Goal: Task Accomplishment & Management: Manage account settings

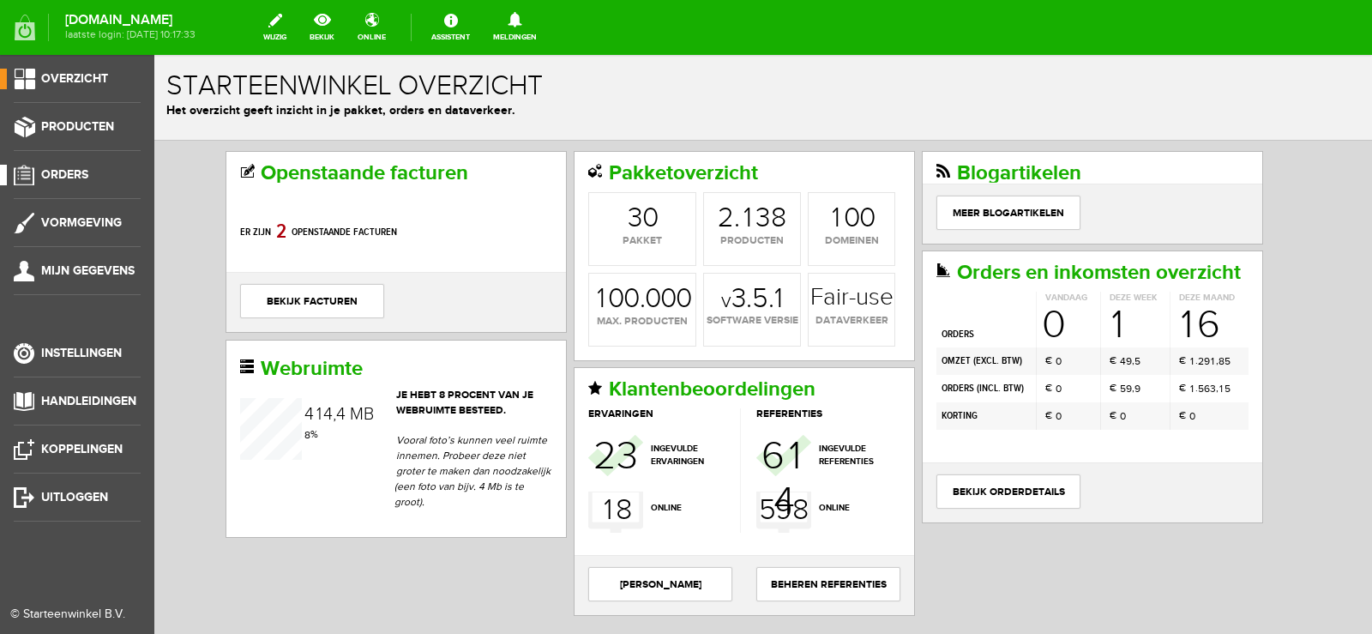
click at [83, 170] on span "Orders" at bounding box center [64, 174] width 47 height 15
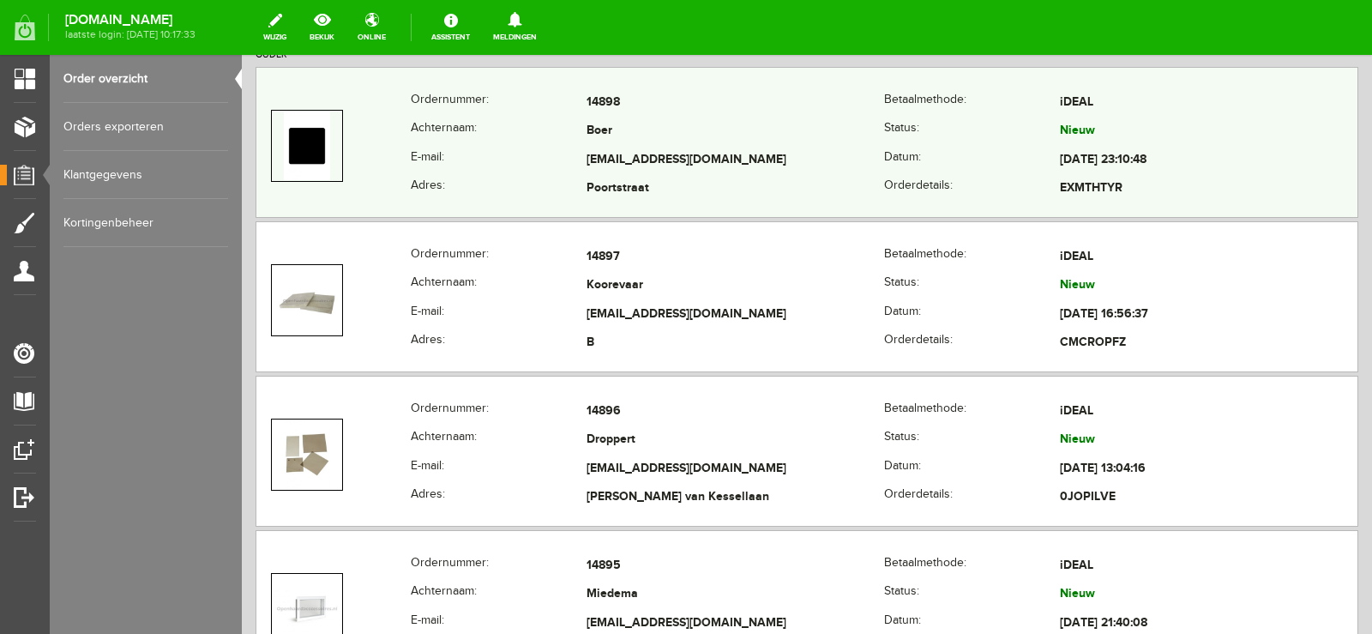
scroll to position [514, 0]
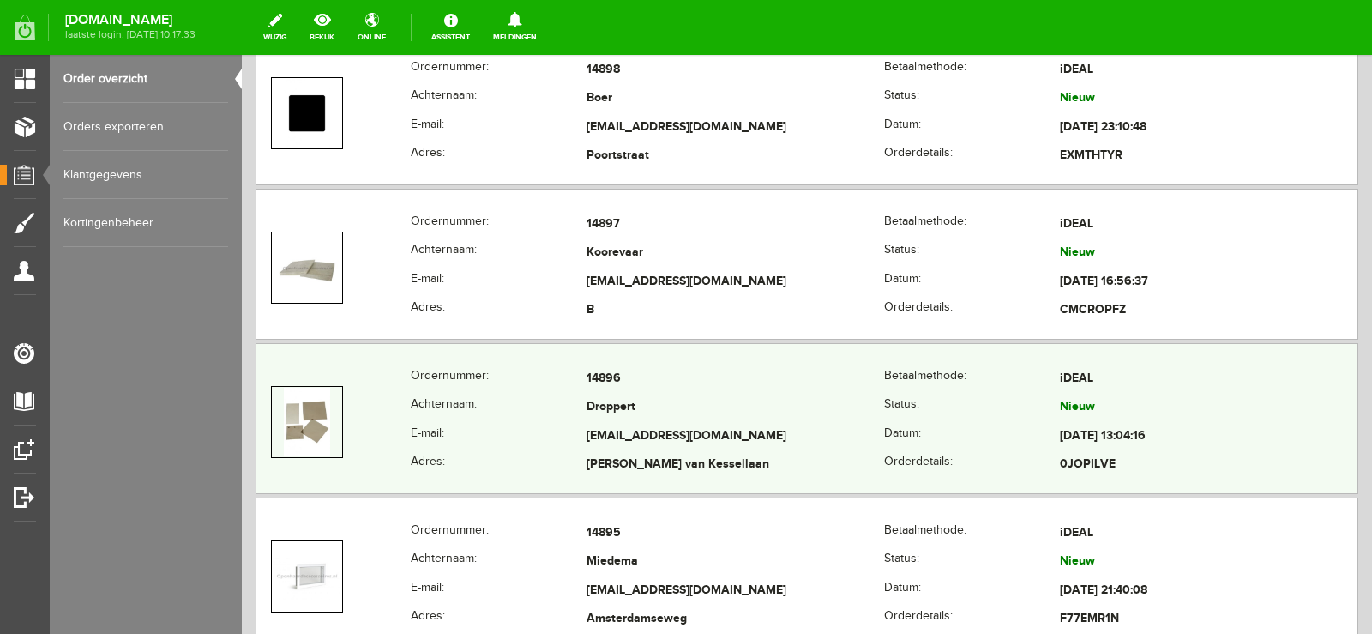
click at [791, 413] on td "Droppert" at bounding box center [735, 408] width 298 height 29
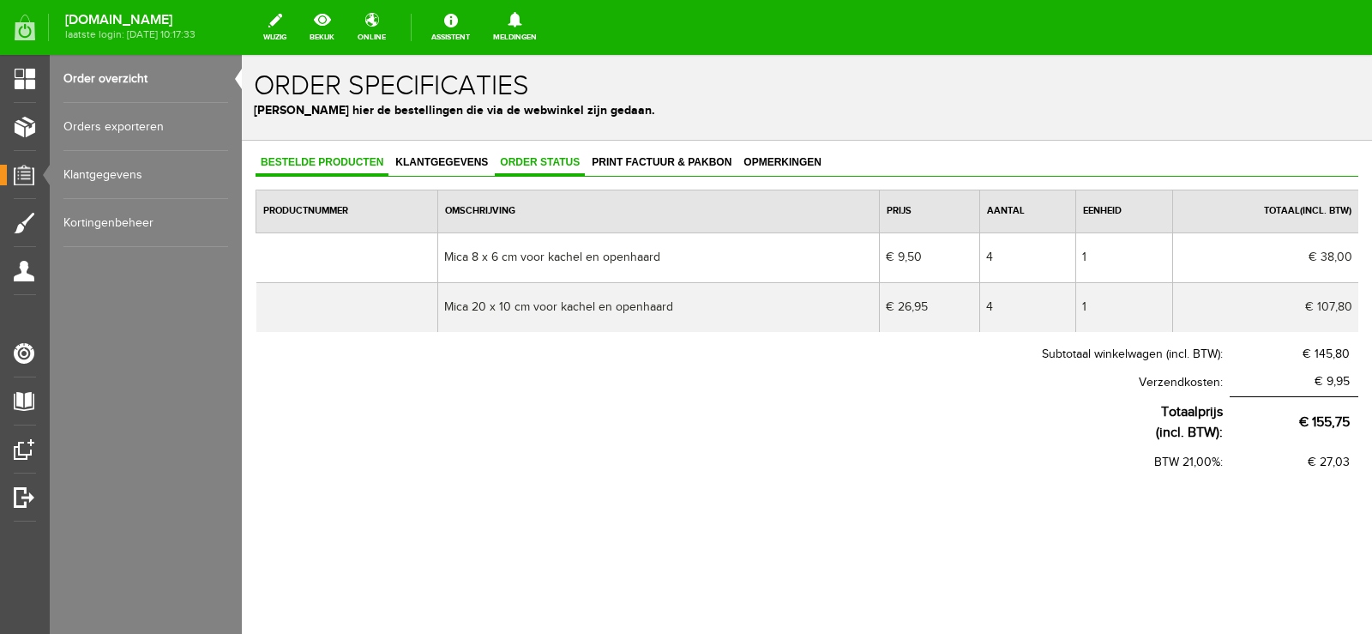
click at [556, 164] on span "Order status" at bounding box center [540, 162] width 90 height 12
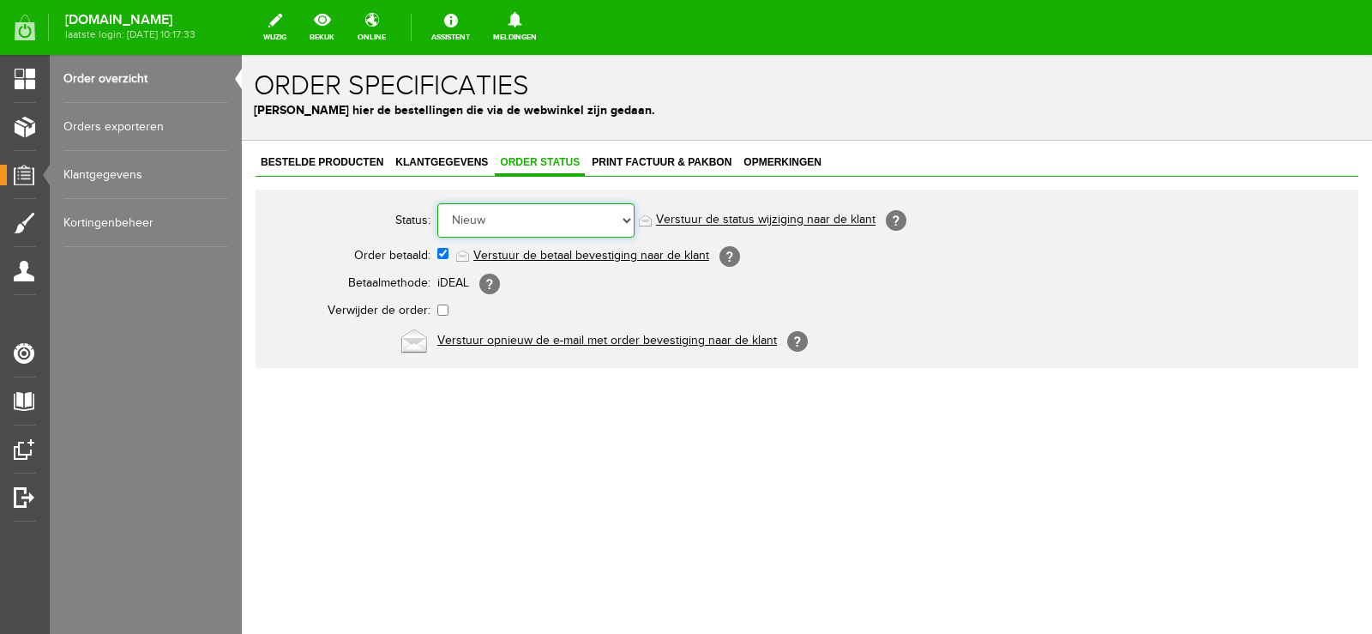
click at [627, 223] on select "Order niet afgerond Nieuw Order in behandeling Wacht op leverancier Wacht op be…" at bounding box center [535, 220] width 197 height 34
select select "14"
click at [437, 203] on select "Order niet afgerond Nieuw Order in behandeling Wacht op leverancier Wacht op be…" at bounding box center [535, 220] width 197 height 34
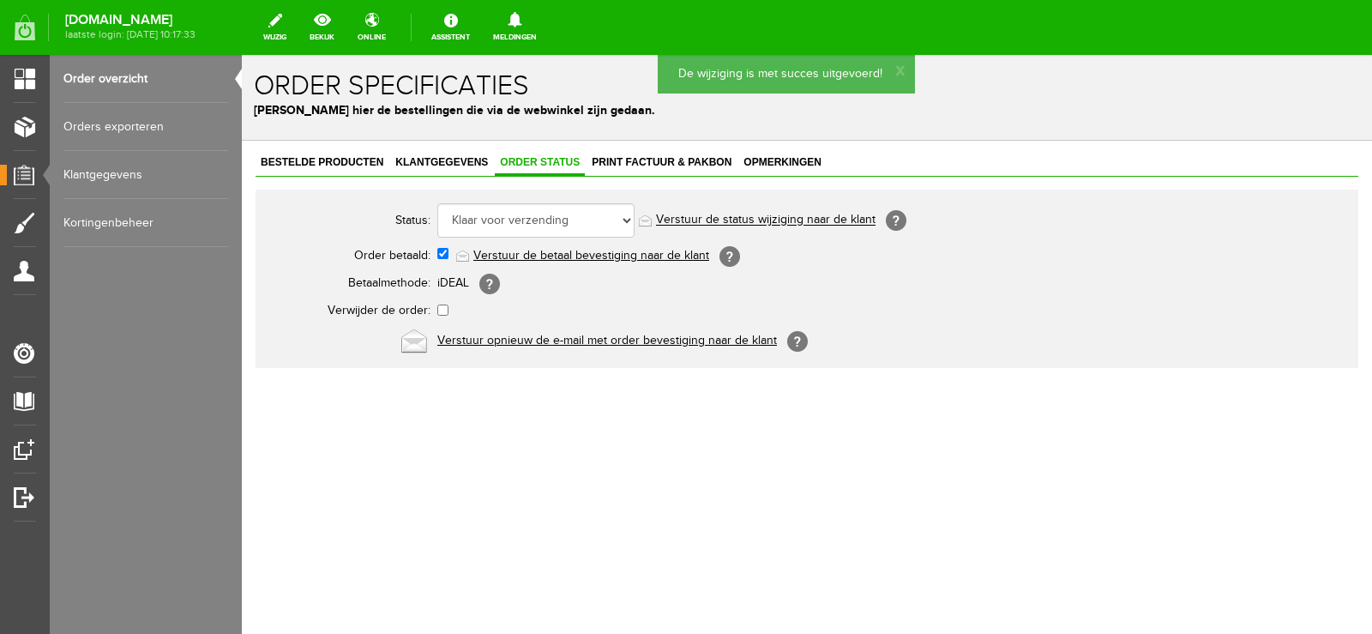
click at [808, 217] on link "Verstuur de status wijziging naar de klant" at bounding box center [765, 220] width 219 height 14
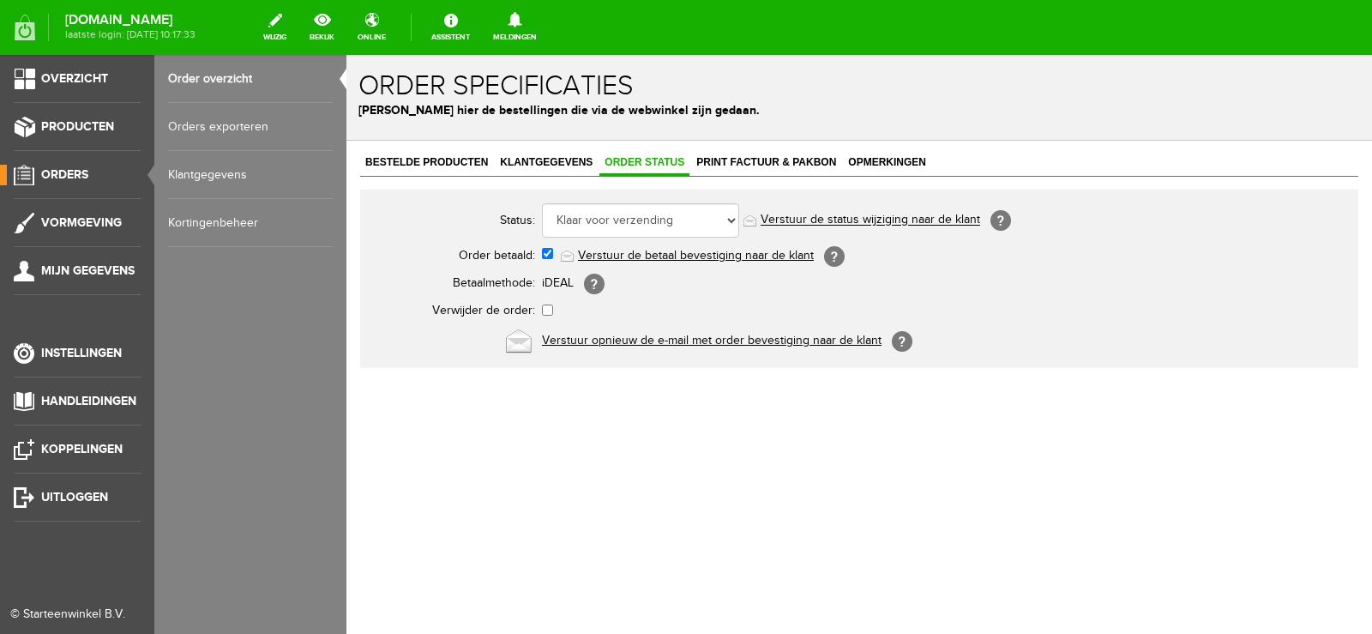
click at [75, 172] on span "Orders" at bounding box center [64, 174] width 47 height 15
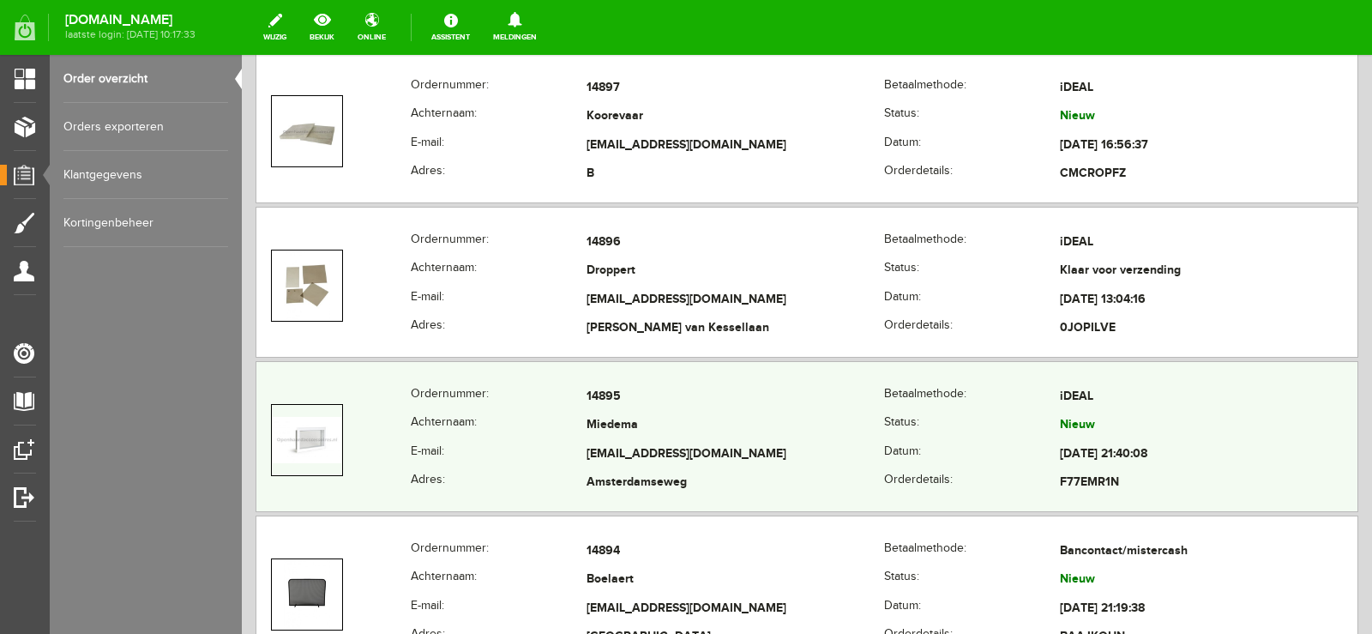
scroll to position [686, 0]
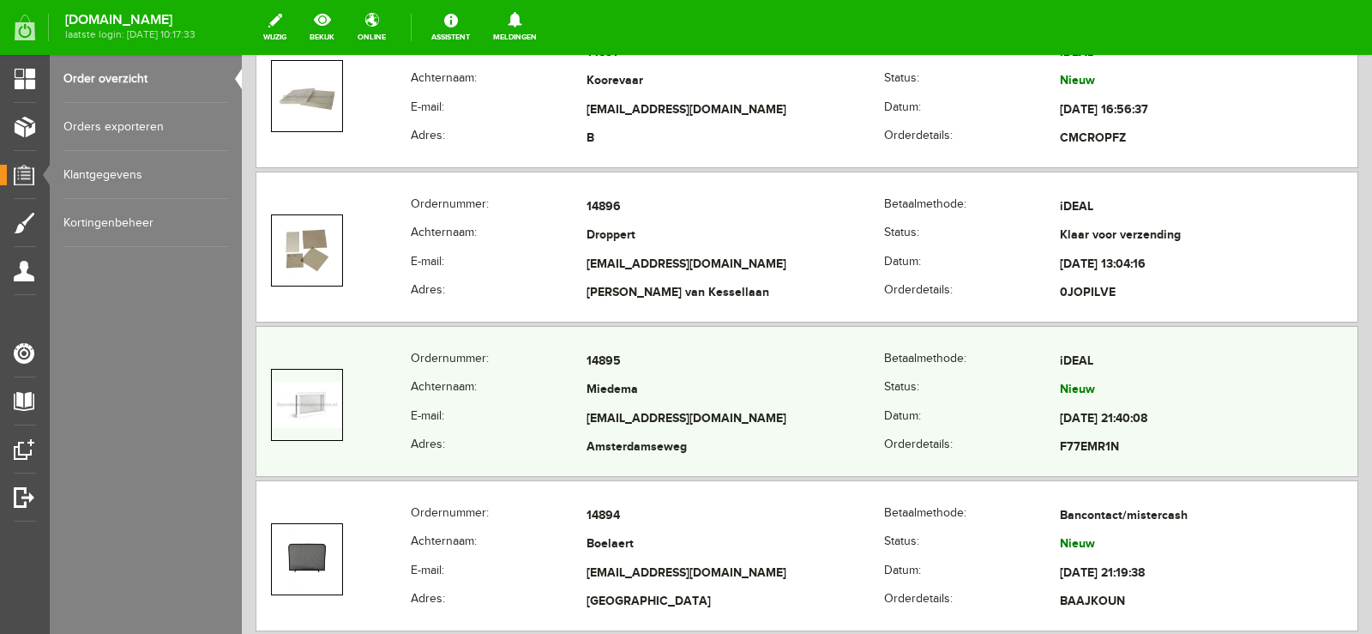
click at [761, 410] on td "[EMAIL_ADDRESS][DOMAIN_NAME]" at bounding box center [735, 419] width 298 height 29
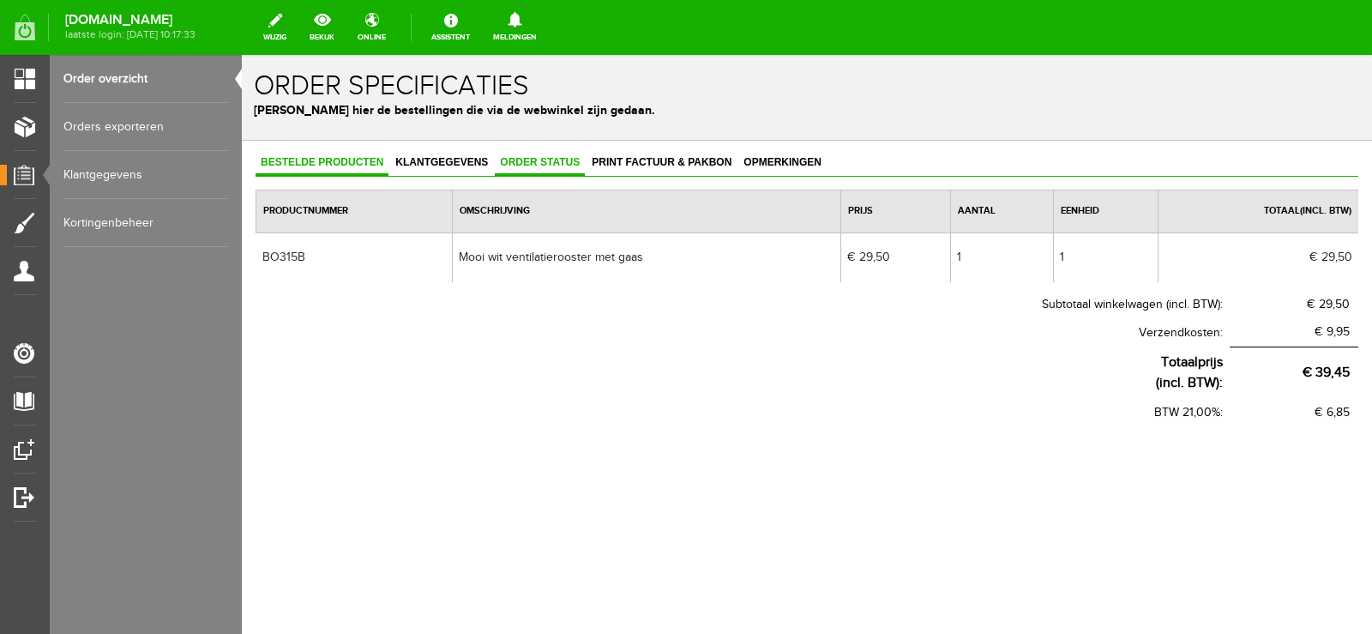
click at [557, 165] on span "Order status" at bounding box center [540, 162] width 90 height 12
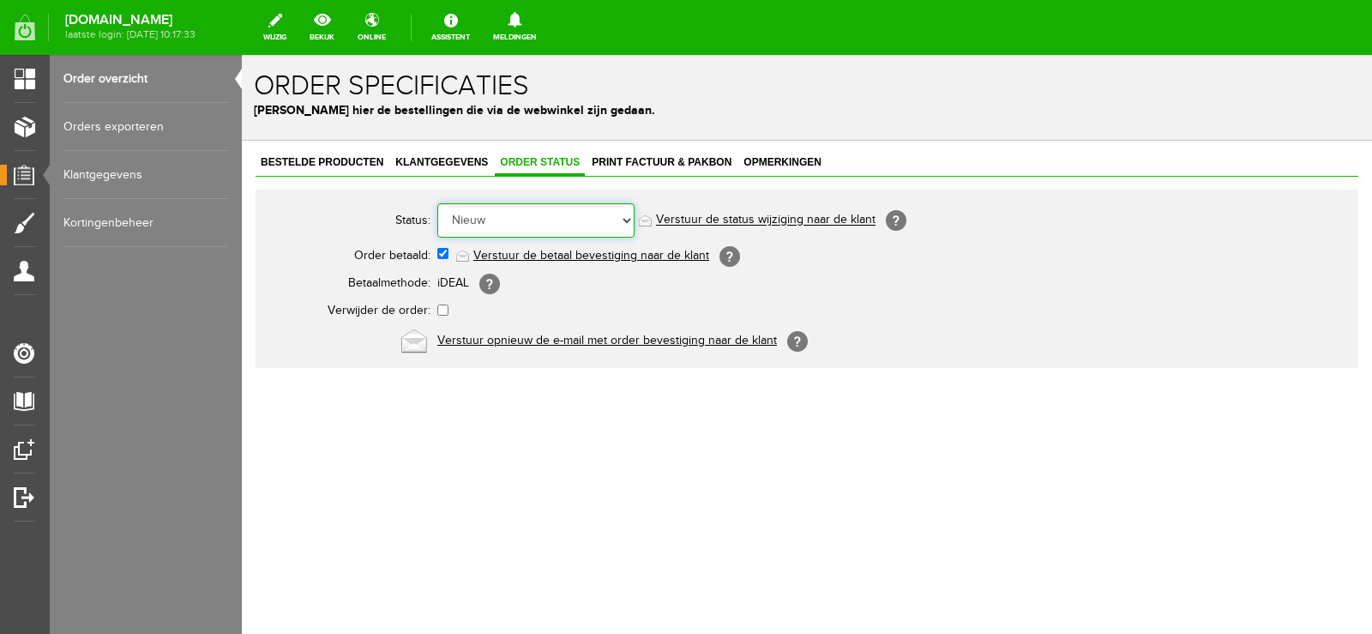
click at [628, 219] on select "Order niet afgerond Nieuw Order in behandeling Wacht op leverancier Wacht op be…" at bounding box center [535, 220] width 197 height 34
select select "14"
click at [437, 203] on select "Order niet afgerond Nieuw Order in behandeling Wacht op leverancier Wacht op be…" at bounding box center [535, 220] width 197 height 34
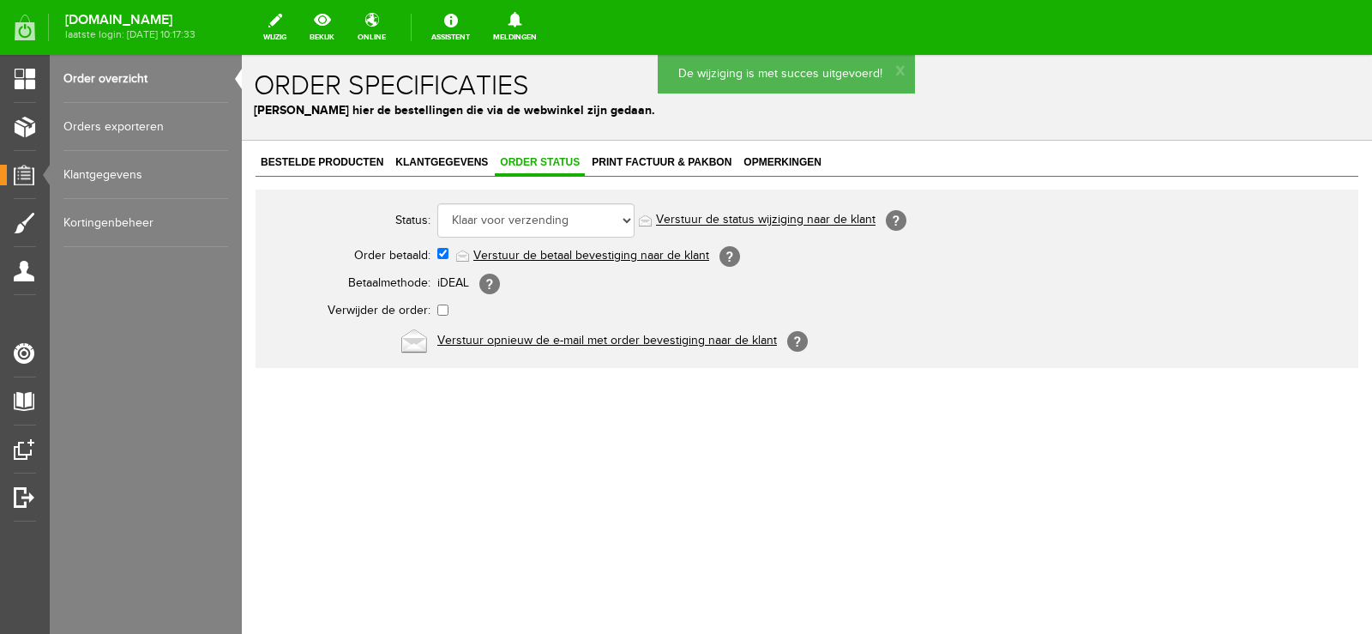
click at [792, 219] on link "Verstuur de status wijziging naar de klant" at bounding box center [765, 220] width 219 height 14
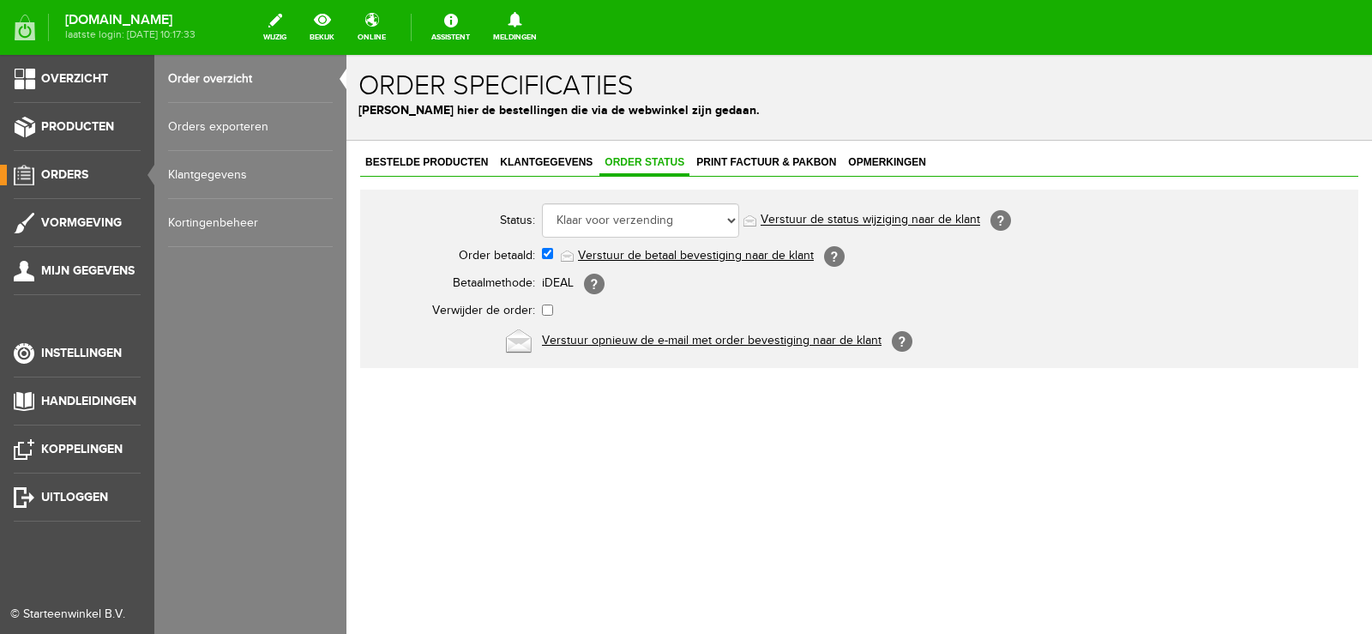
click at [60, 171] on span "Orders" at bounding box center [64, 174] width 47 height 15
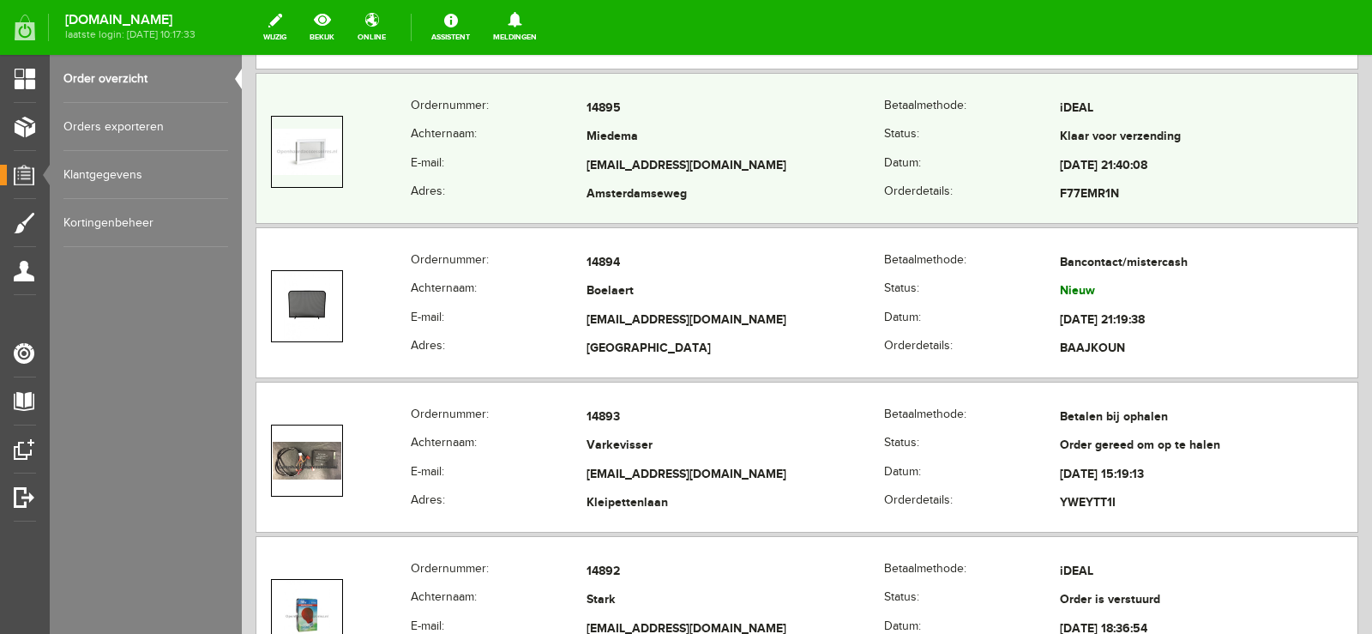
scroll to position [943, 0]
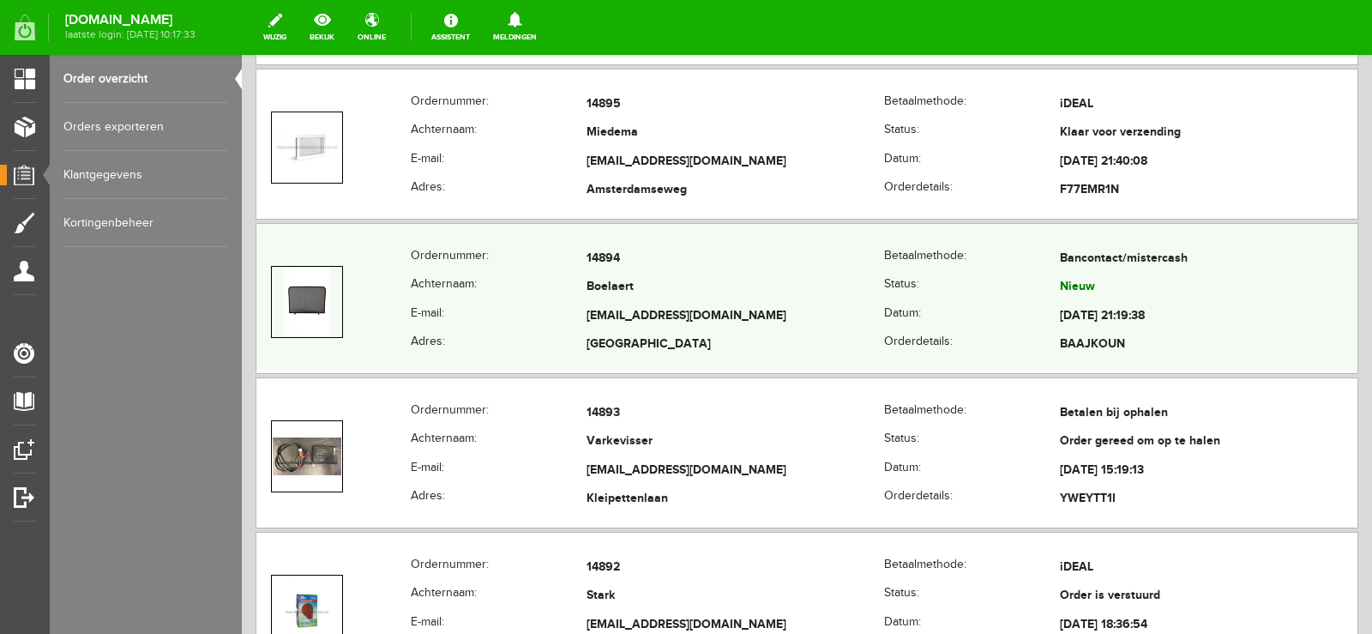
click at [700, 309] on td "[EMAIL_ADDRESS][DOMAIN_NAME]" at bounding box center [735, 316] width 298 height 29
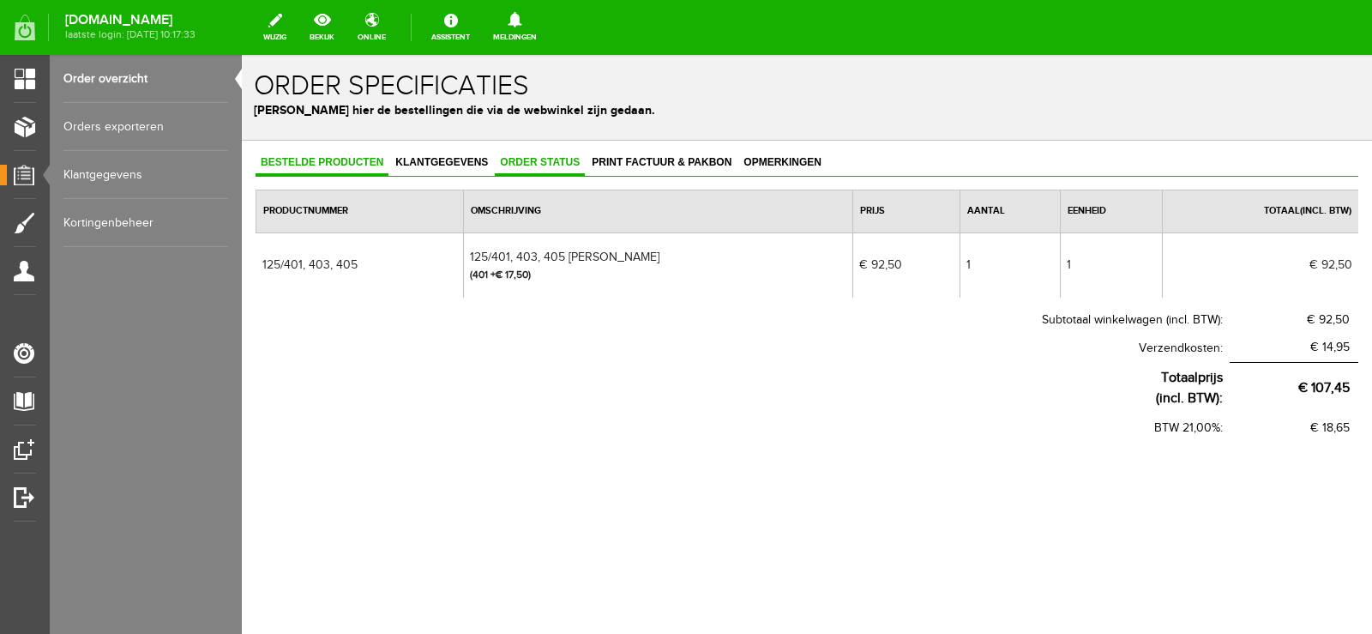
click at [538, 161] on span "Order status" at bounding box center [540, 162] width 90 height 12
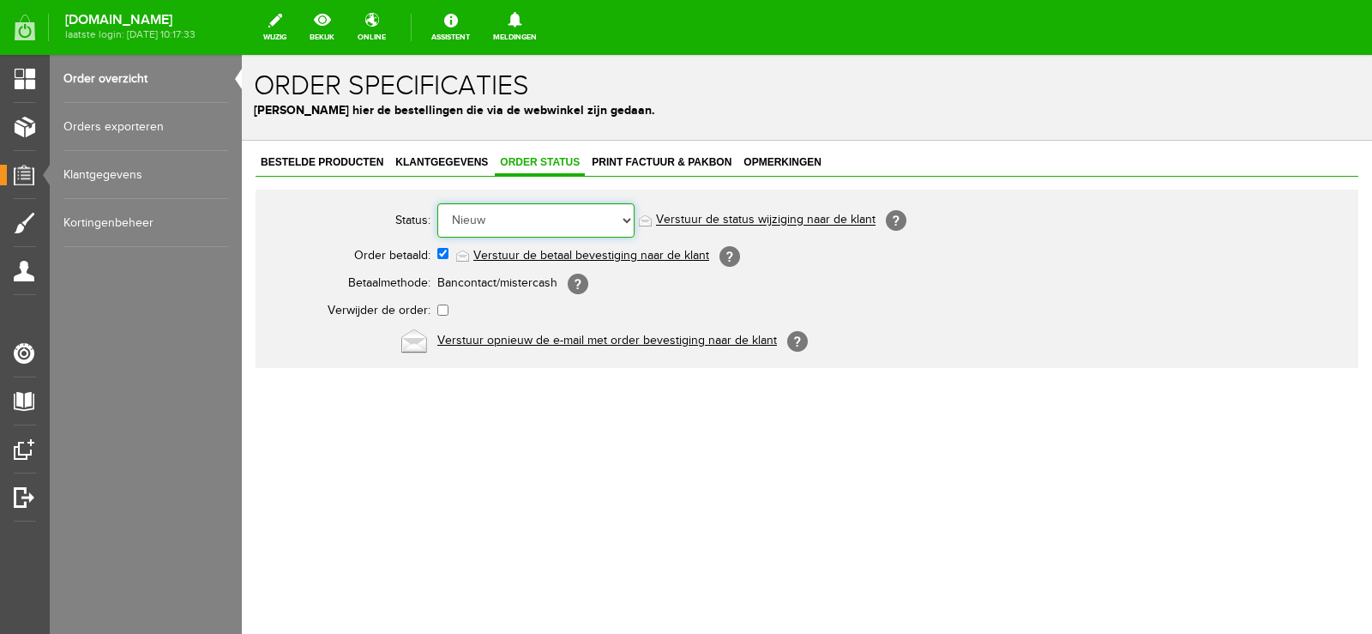
click at [624, 218] on select "Order niet afgerond Nieuw Order in behandeling Wacht op leverancier Wacht op be…" at bounding box center [535, 220] width 197 height 34
select select "14"
click at [437, 203] on select "Order niet afgerond Nieuw Order in behandeling Wacht op leverancier Wacht op be…" at bounding box center [535, 220] width 197 height 34
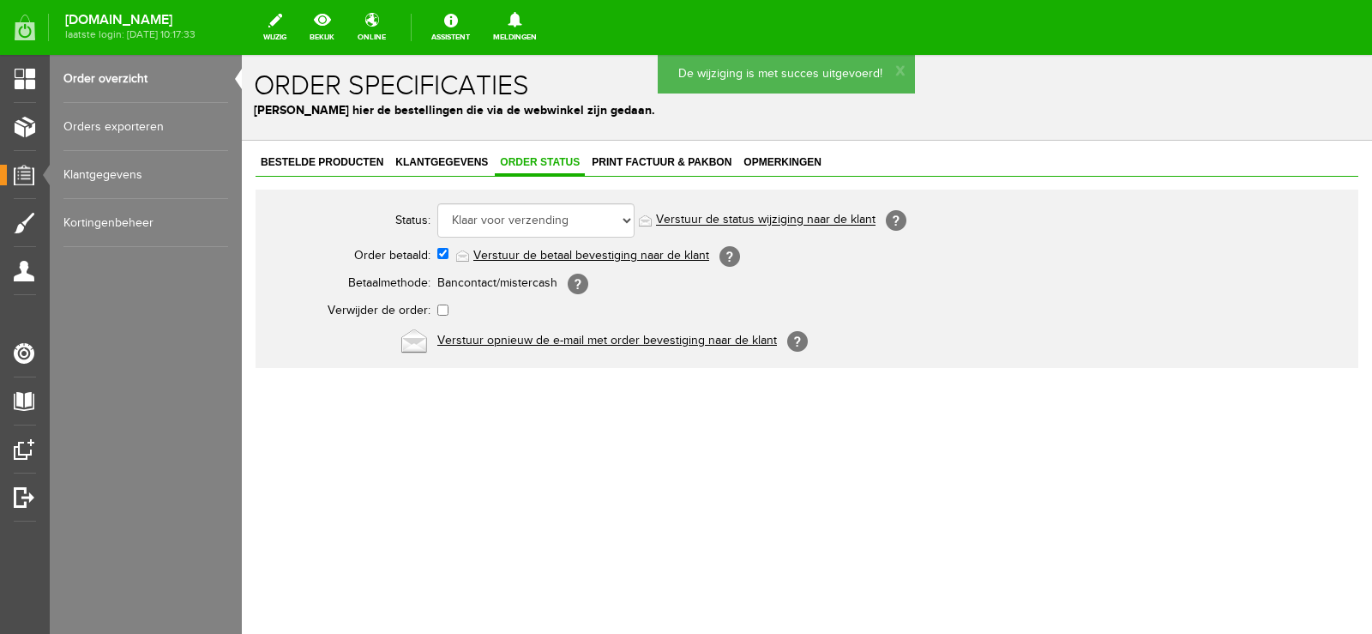
click at [791, 216] on link "Verstuur de status wijziging naar de klant" at bounding box center [765, 220] width 219 height 14
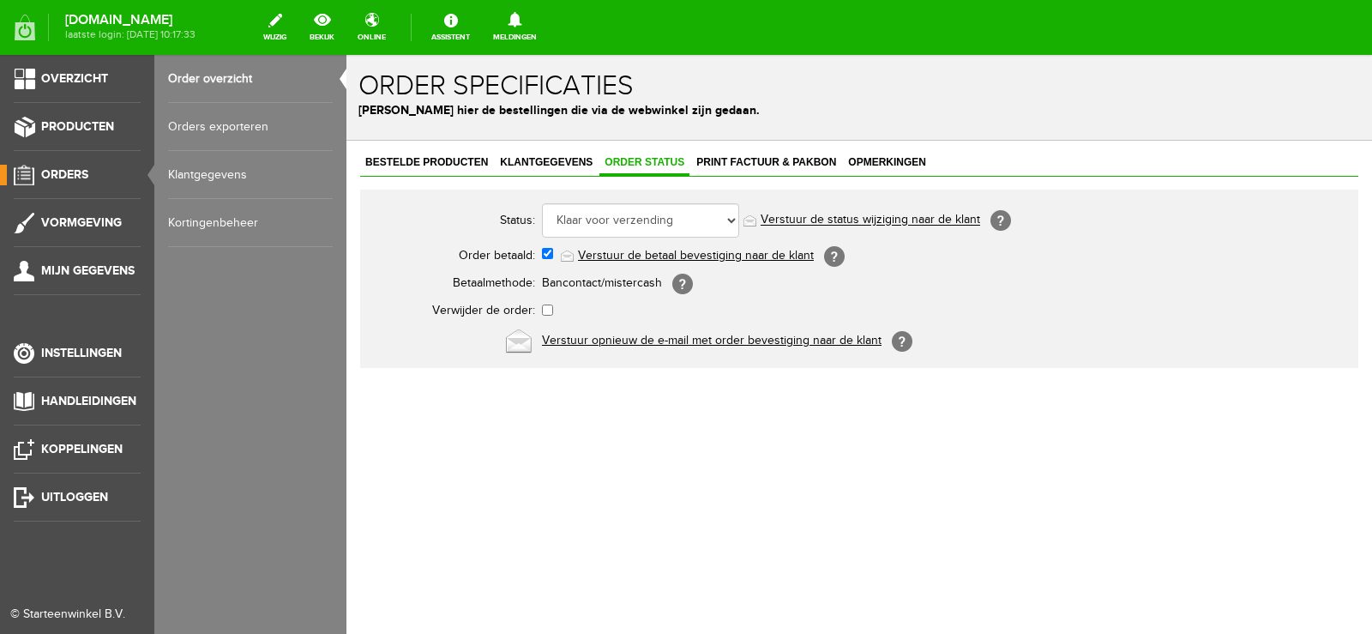
click at [67, 171] on span "Orders" at bounding box center [64, 174] width 47 height 15
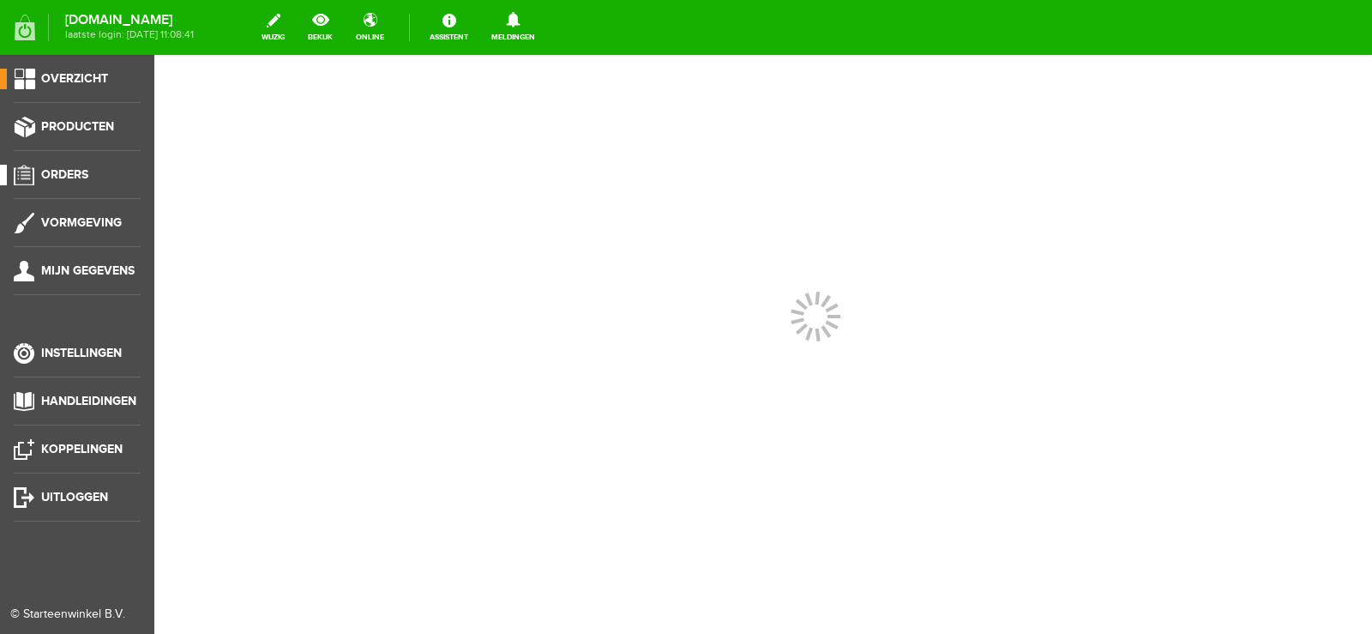
click at [63, 171] on span "Orders" at bounding box center [64, 174] width 47 height 15
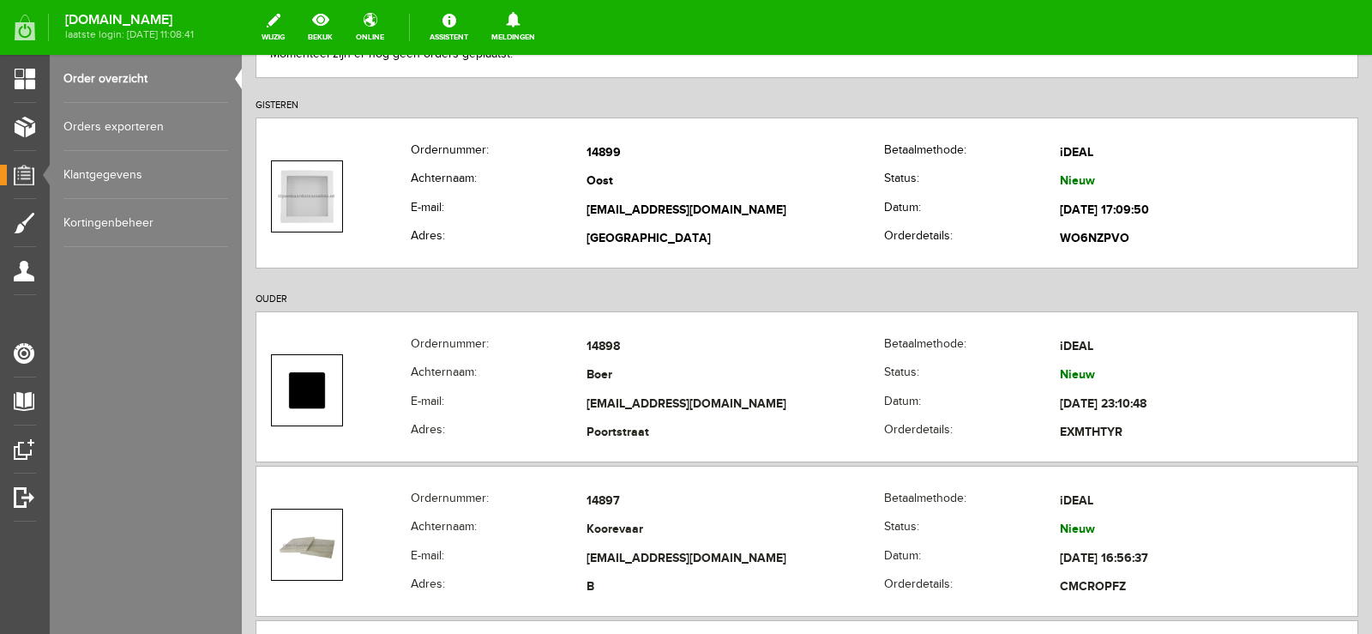
scroll to position [257, 0]
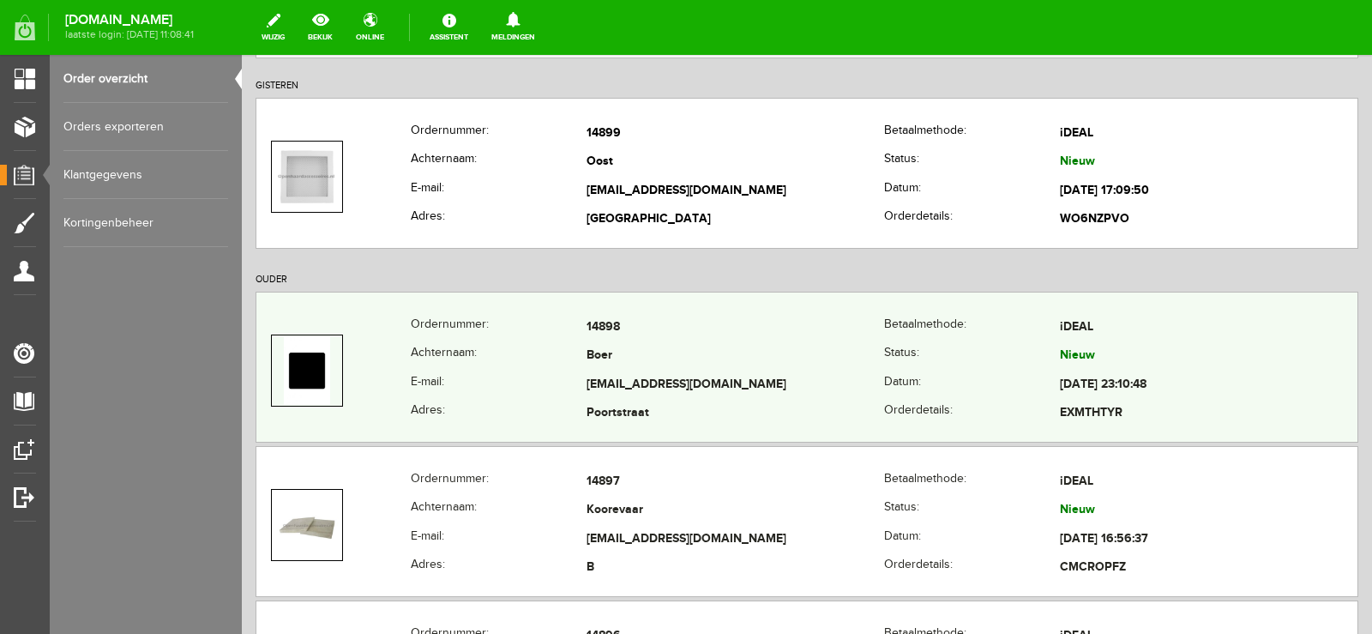
click at [750, 370] on td "[EMAIL_ADDRESS][DOMAIN_NAME]" at bounding box center [735, 384] width 298 height 29
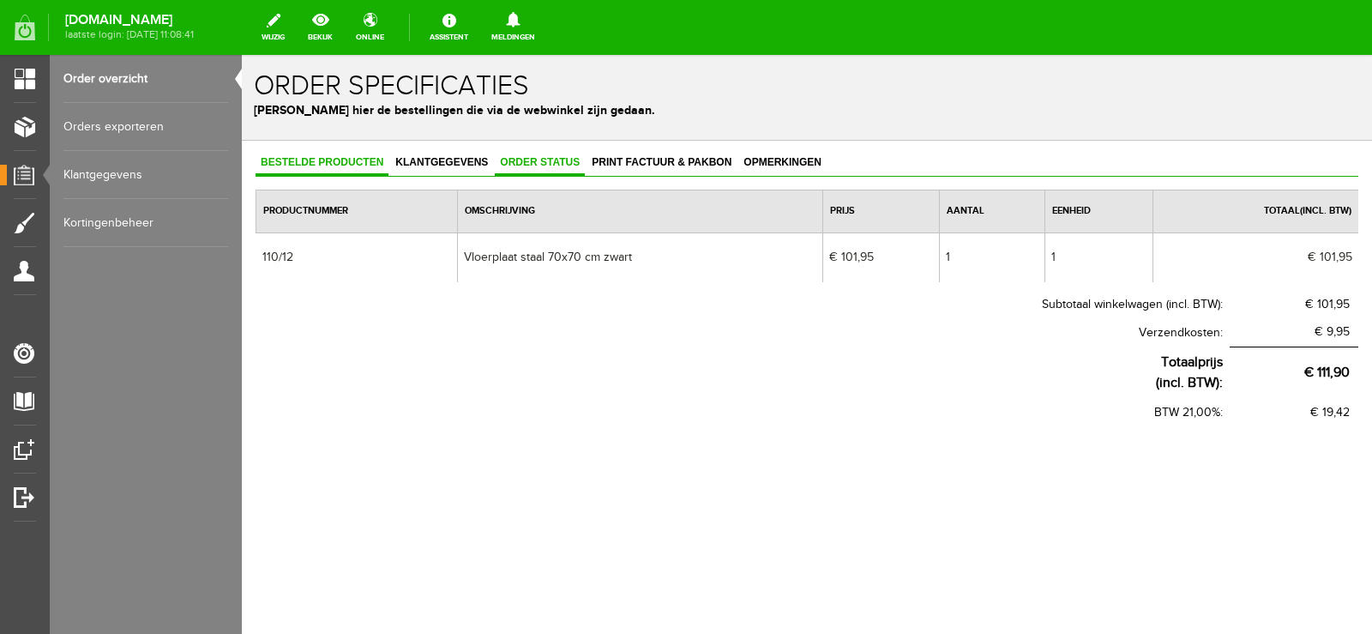
click at [540, 164] on span "Order status" at bounding box center [540, 162] width 90 height 12
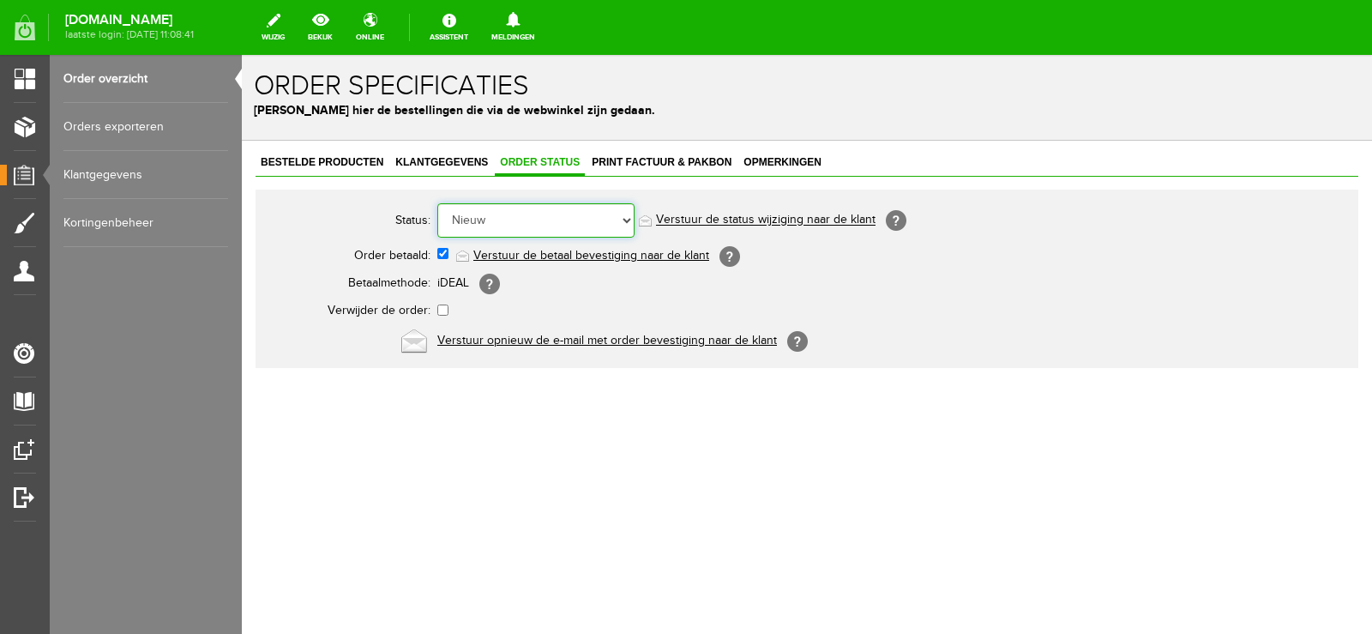
click at [626, 215] on select "Order niet afgerond Nieuw Order in behandeling Wacht op leverancier Wacht op be…" at bounding box center [535, 220] width 197 height 34
select select "3"
click at [437, 203] on select "Order niet afgerond Nieuw Order in behandeling Wacht op leverancier Wacht op be…" at bounding box center [535, 220] width 197 height 34
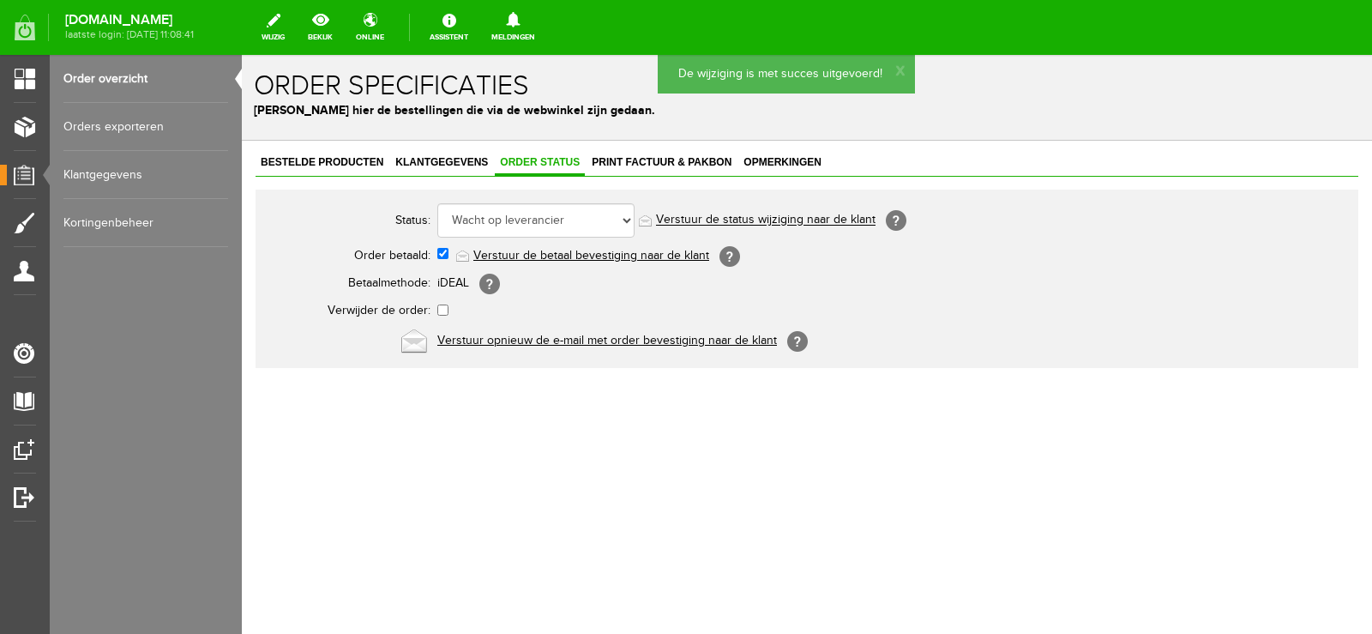
click at [801, 217] on link "Verstuur de status wijziging naar de klant" at bounding box center [765, 220] width 219 height 14
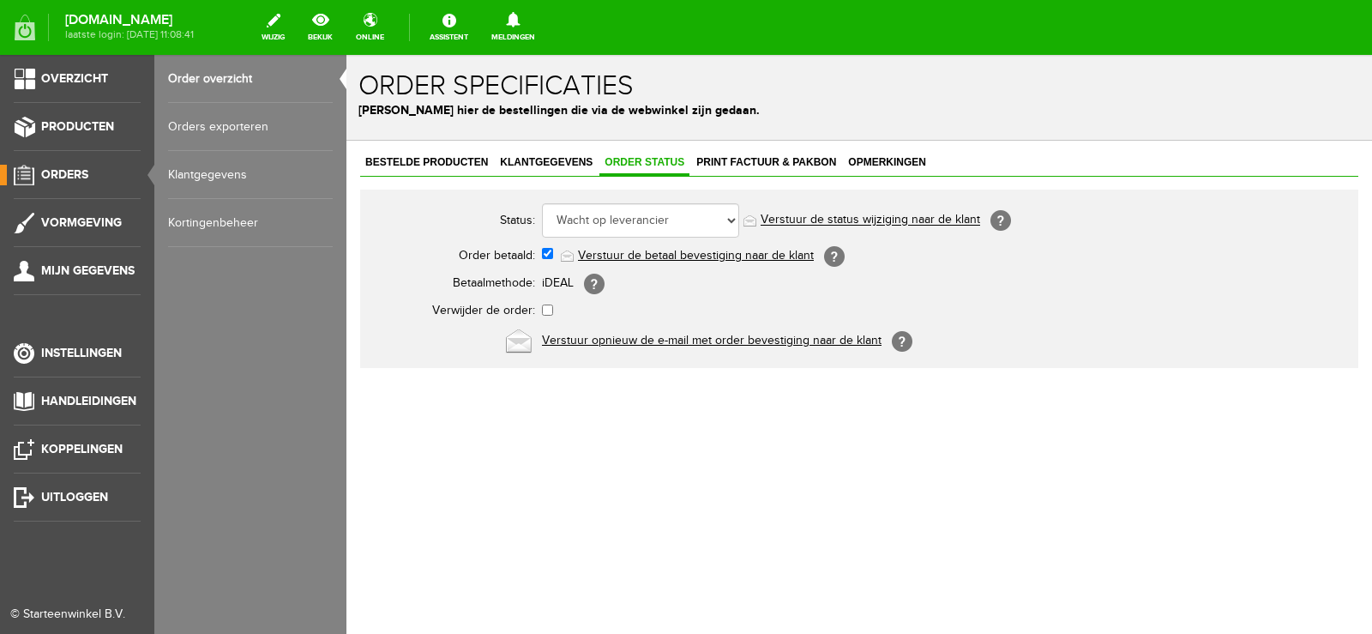
click at [63, 172] on span "Orders" at bounding box center [64, 174] width 47 height 15
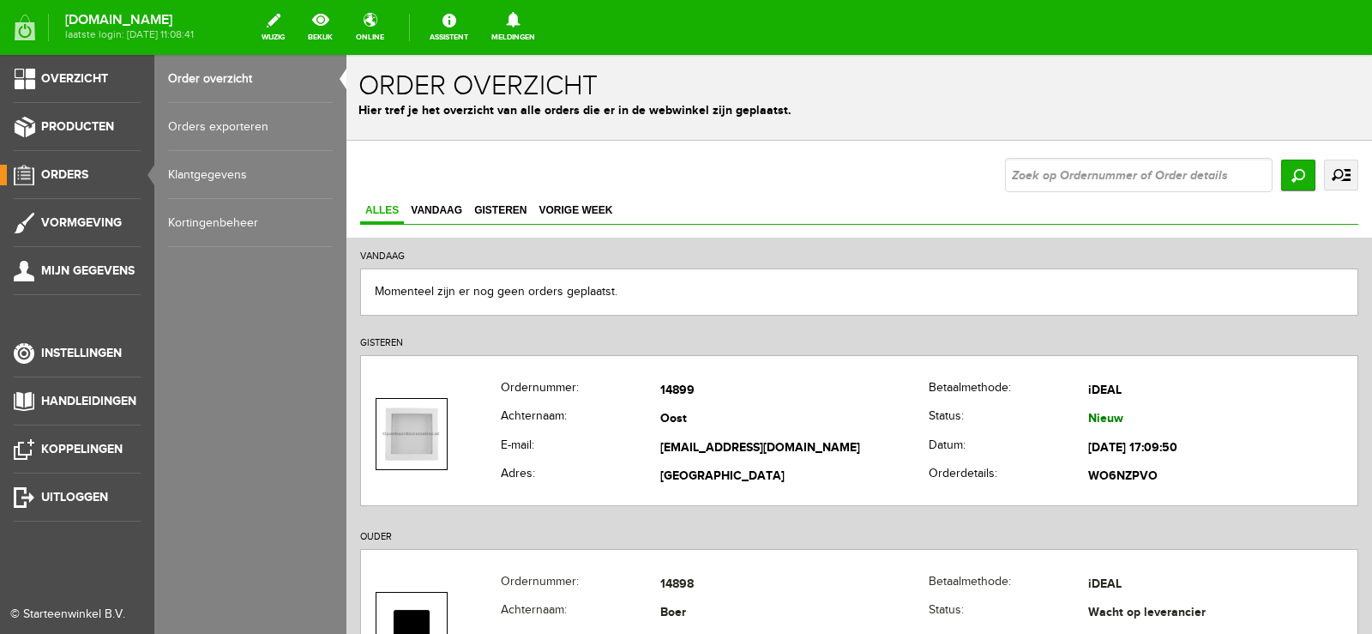
click at [66, 170] on span "Orders" at bounding box center [64, 174] width 47 height 15
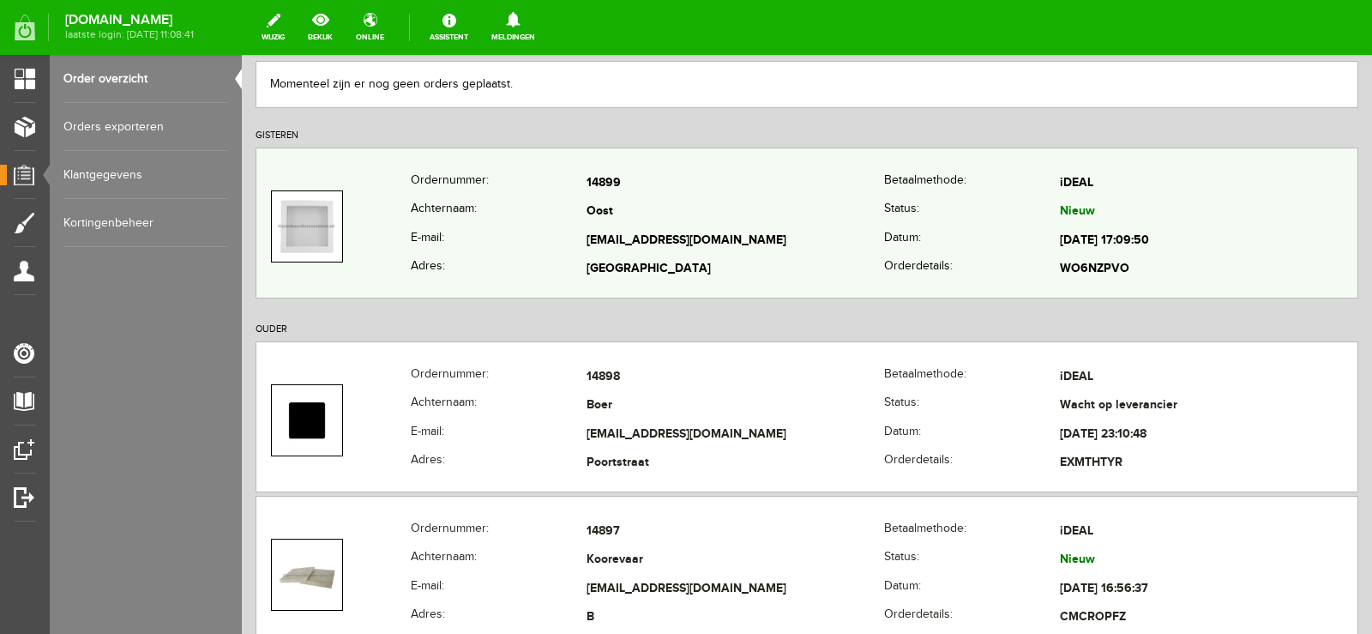
scroll to position [171, 0]
